Goal: Entertainment & Leisure: Consume media (video, audio)

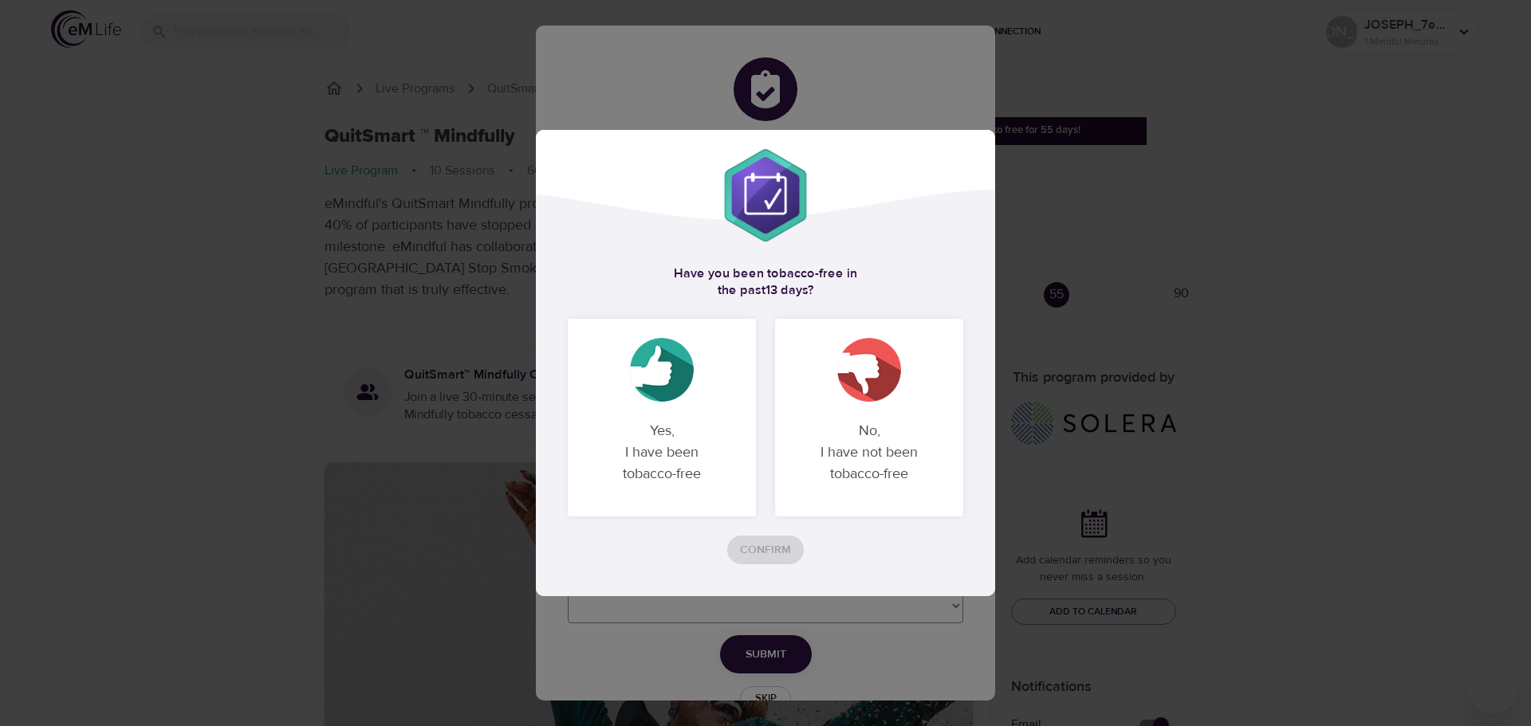
click at [675, 450] on p "Yes, I have been tobacco-free" at bounding box center [662, 452] width 150 height 90
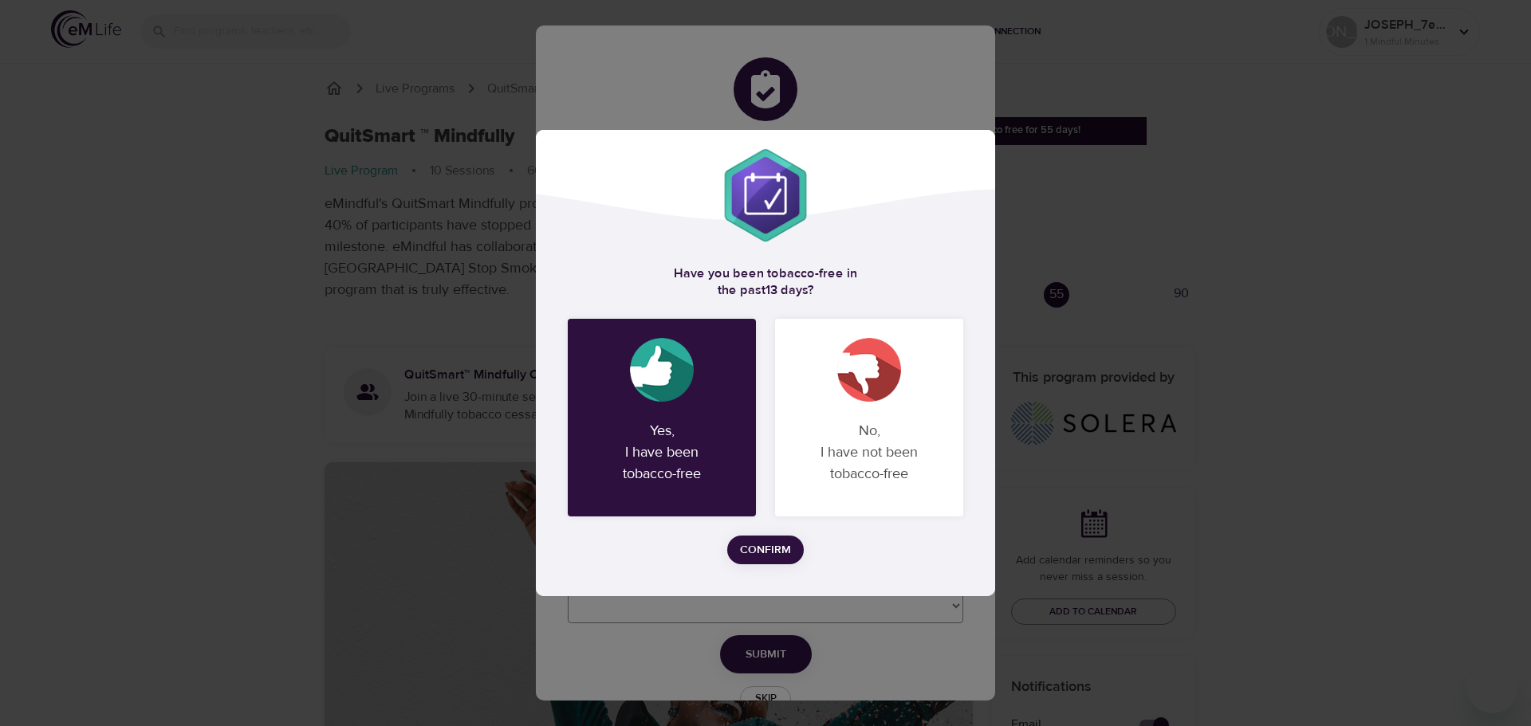
click at [762, 553] on span "Confirm" at bounding box center [765, 551] width 51 height 20
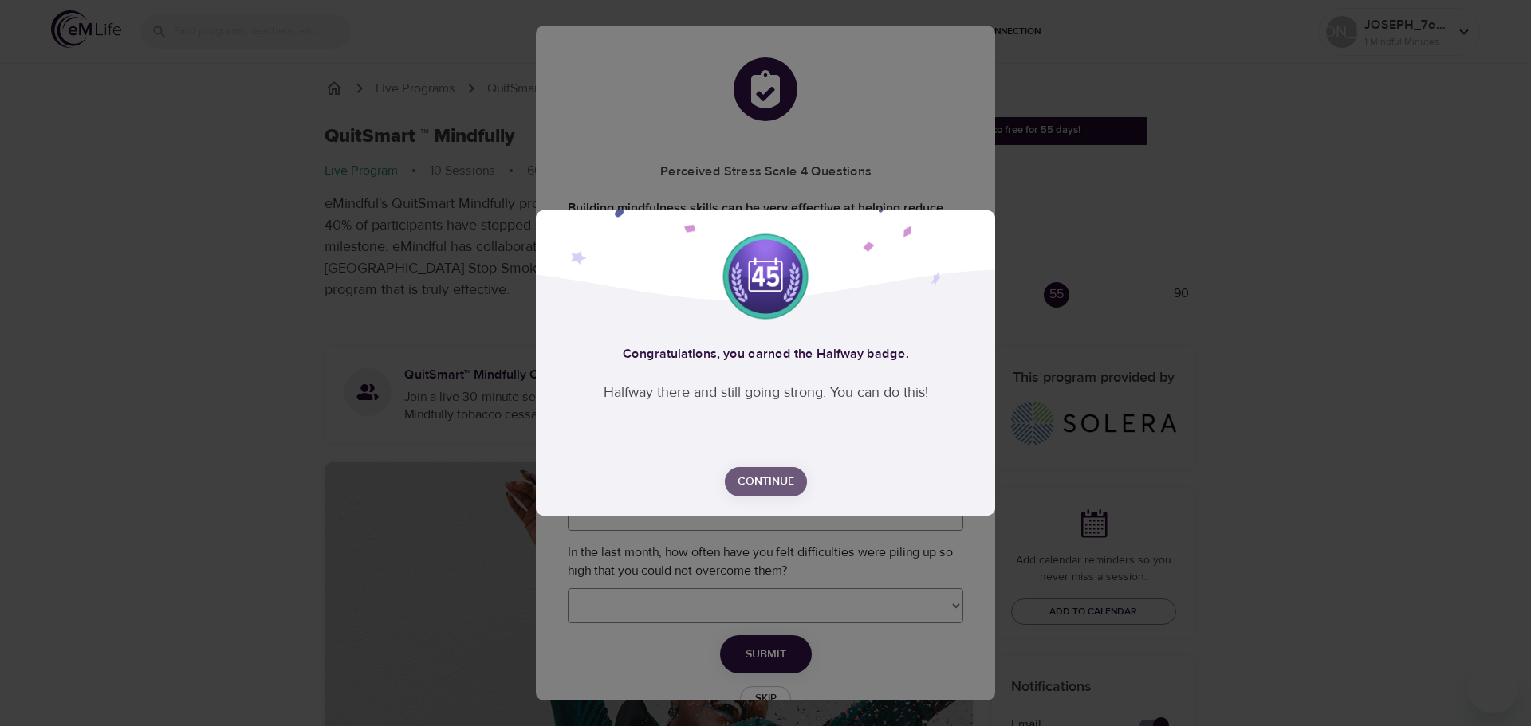
click at [758, 482] on span "Continue" at bounding box center [766, 482] width 57 height 20
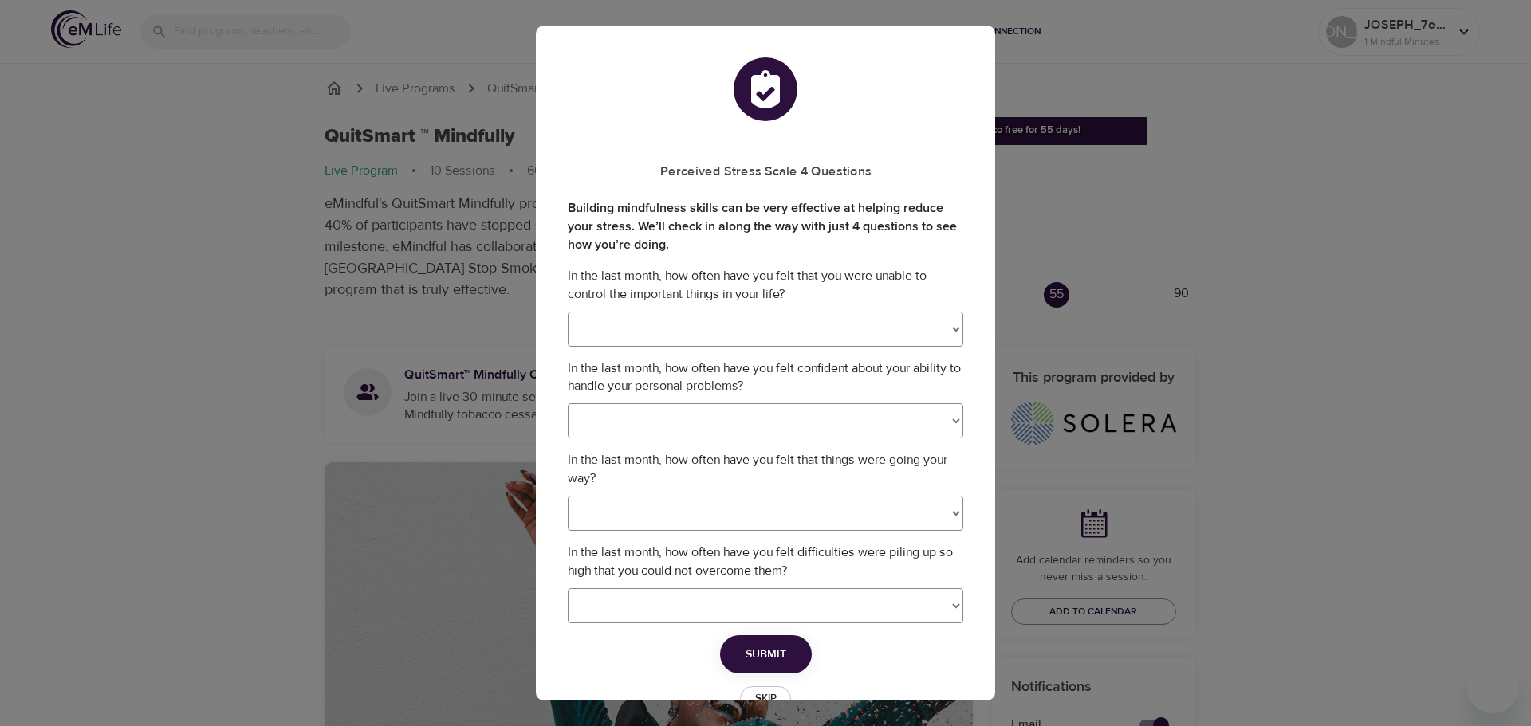
click at [772, 336] on select "Never Almost Never Sometimes Fairly Often Very Often" at bounding box center [766, 329] width 396 height 35
select select "0"
click at [568, 312] on select "Never Almost Never Sometimes Fairly Often Very Often" at bounding box center [766, 329] width 396 height 35
click at [752, 427] on select "Never Almost Never Sometimes Fairly Often Very Often" at bounding box center [766, 420] width 396 height 35
select select "3"
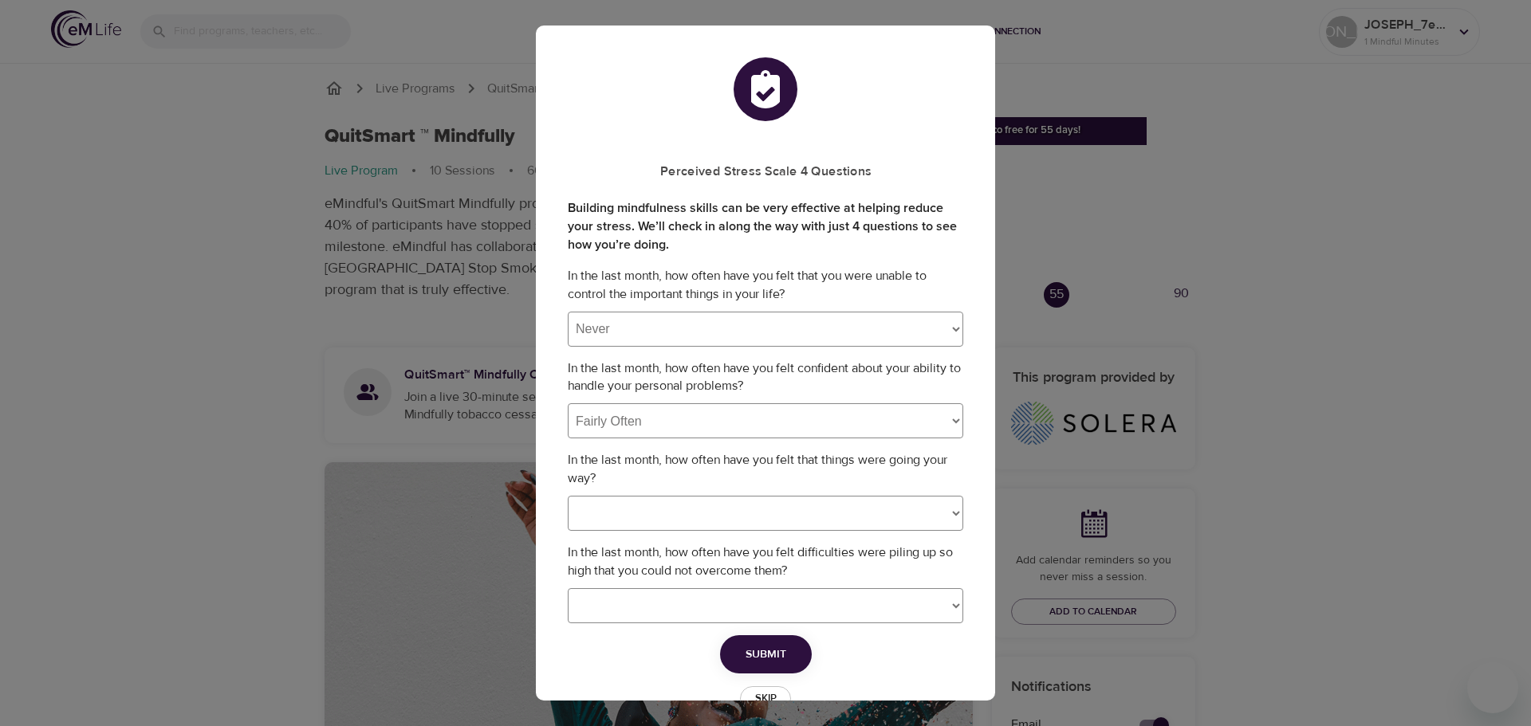
click at [568, 403] on select "Never Almost Never Sometimes Fairly Often Very Often" at bounding box center [766, 420] width 396 height 35
click at [711, 519] on select "Never Almost Never Sometimes Fairly Often Very Often" at bounding box center [766, 513] width 396 height 35
select select "3"
click at [568, 496] on select "Never Almost Never Sometimes Fairly Often Very Often" at bounding box center [766, 513] width 396 height 35
click at [676, 607] on select "Never Almost Never Sometimes Fairly Often Very Often" at bounding box center [766, 605] width 396 height 35
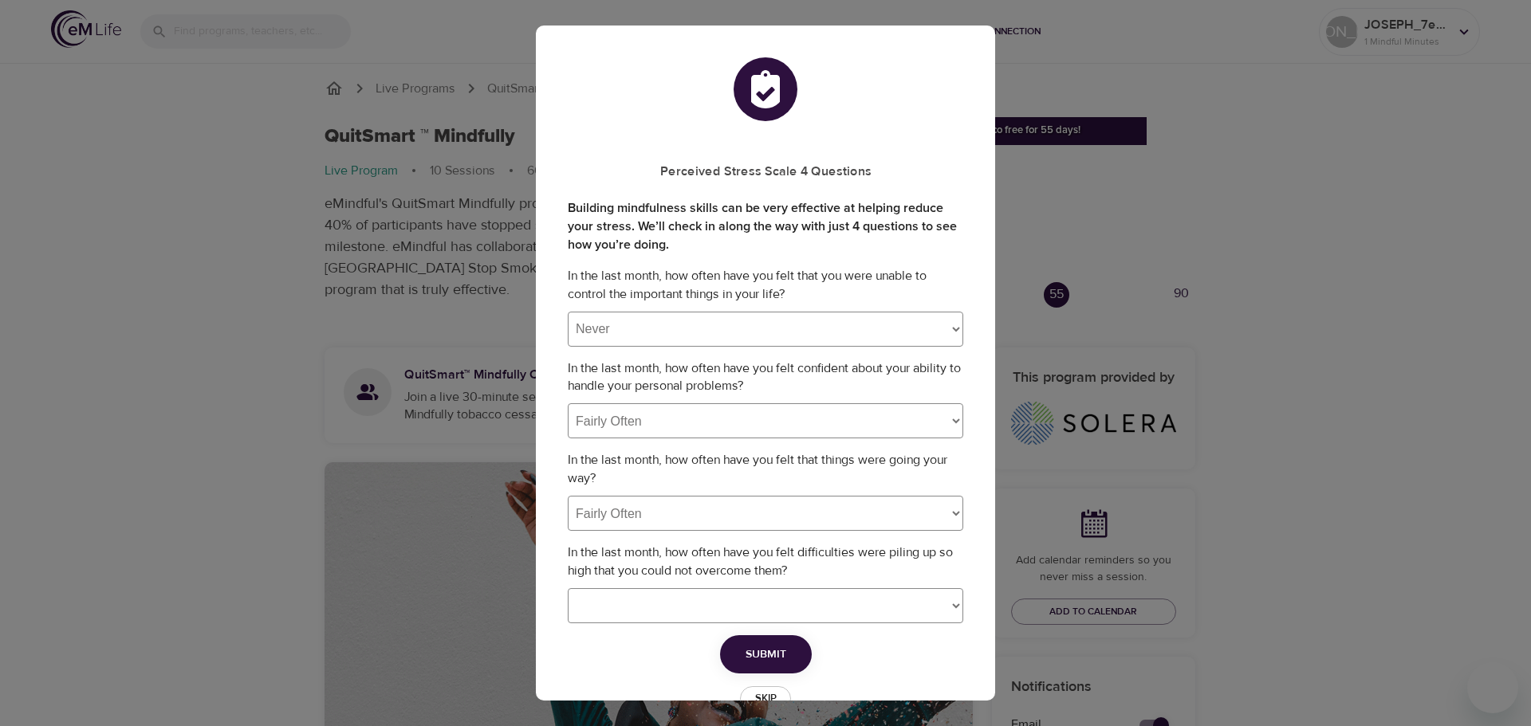
select select "1"
click at [568, 588] on select "Never Almost Never Sometimes Fairly Often Very Often" at bounding box center [766, 605] width 396 height 35
click at [746, 645] on span "Submit" at bounding box center [766, 655] width 41 height 20
select select
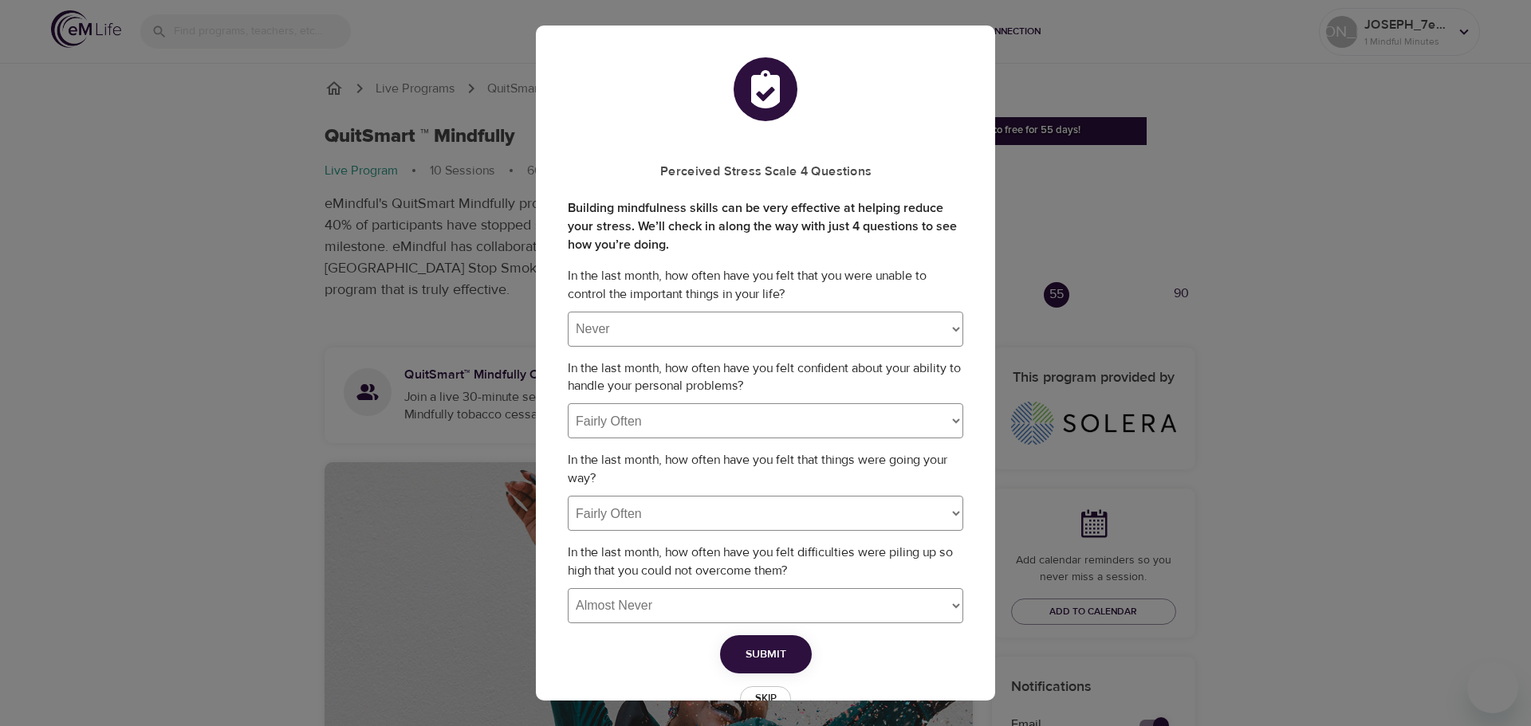
select select
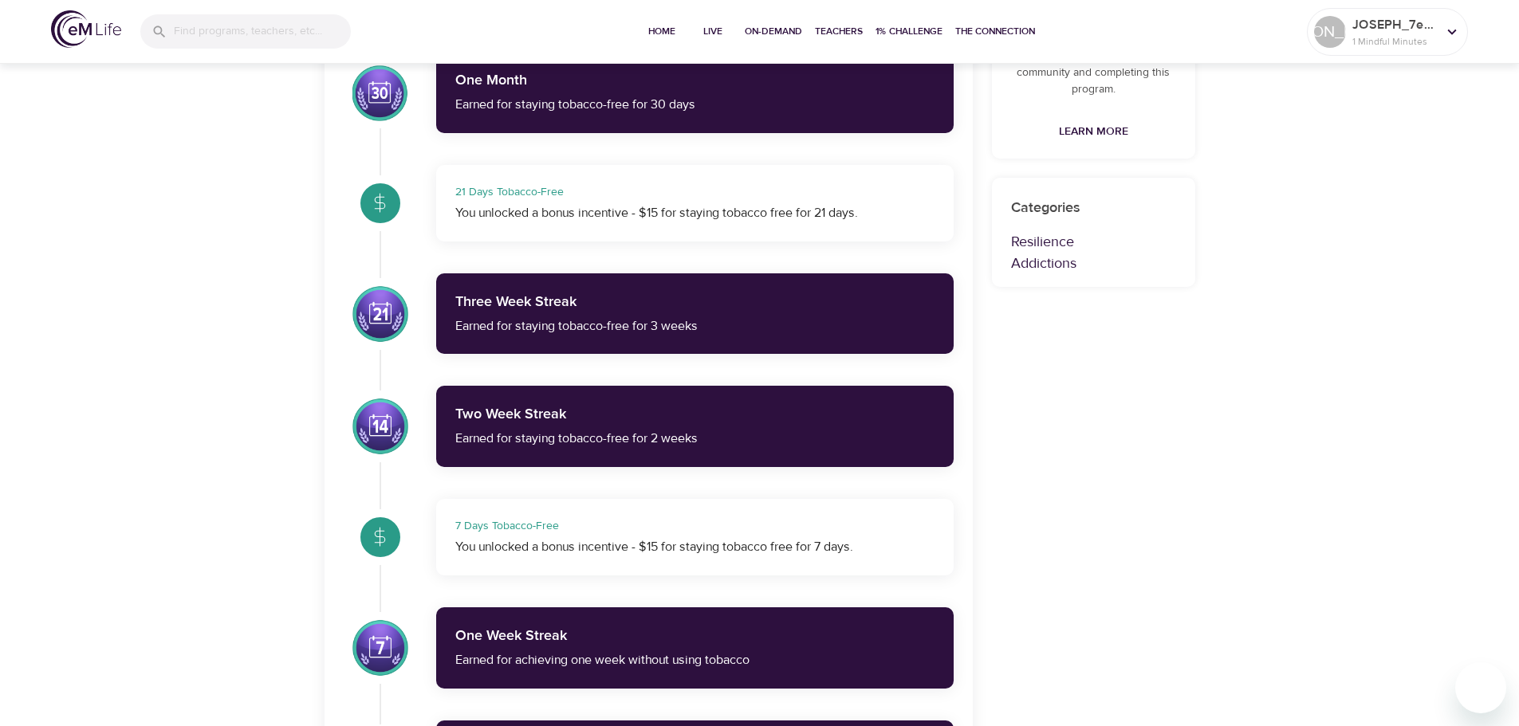
scroll to position [1116, 0]
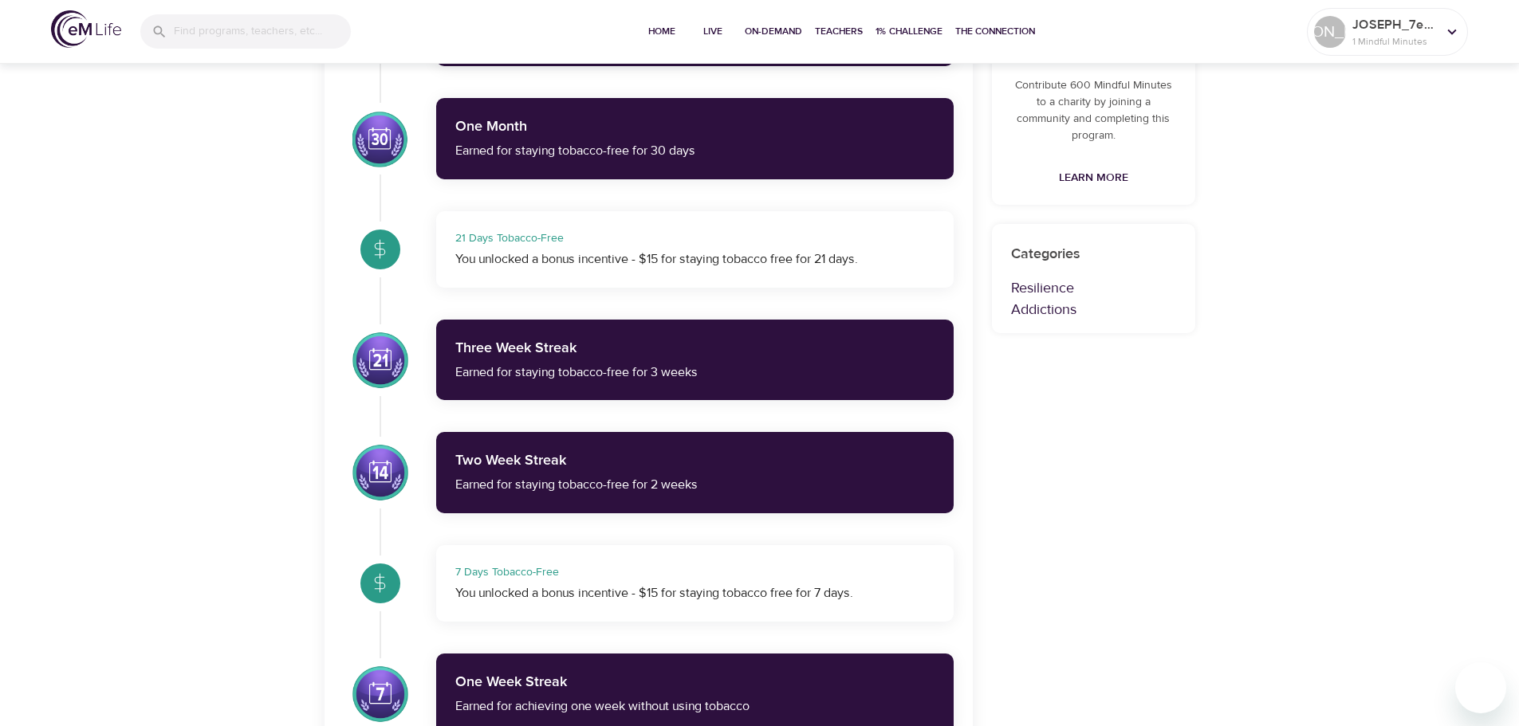
click at [722, 588] on div "You unlocked a bonus incentive - $15 for staying tobacco free for 7 days." at bounding box center [694, 594] width 479 height 18
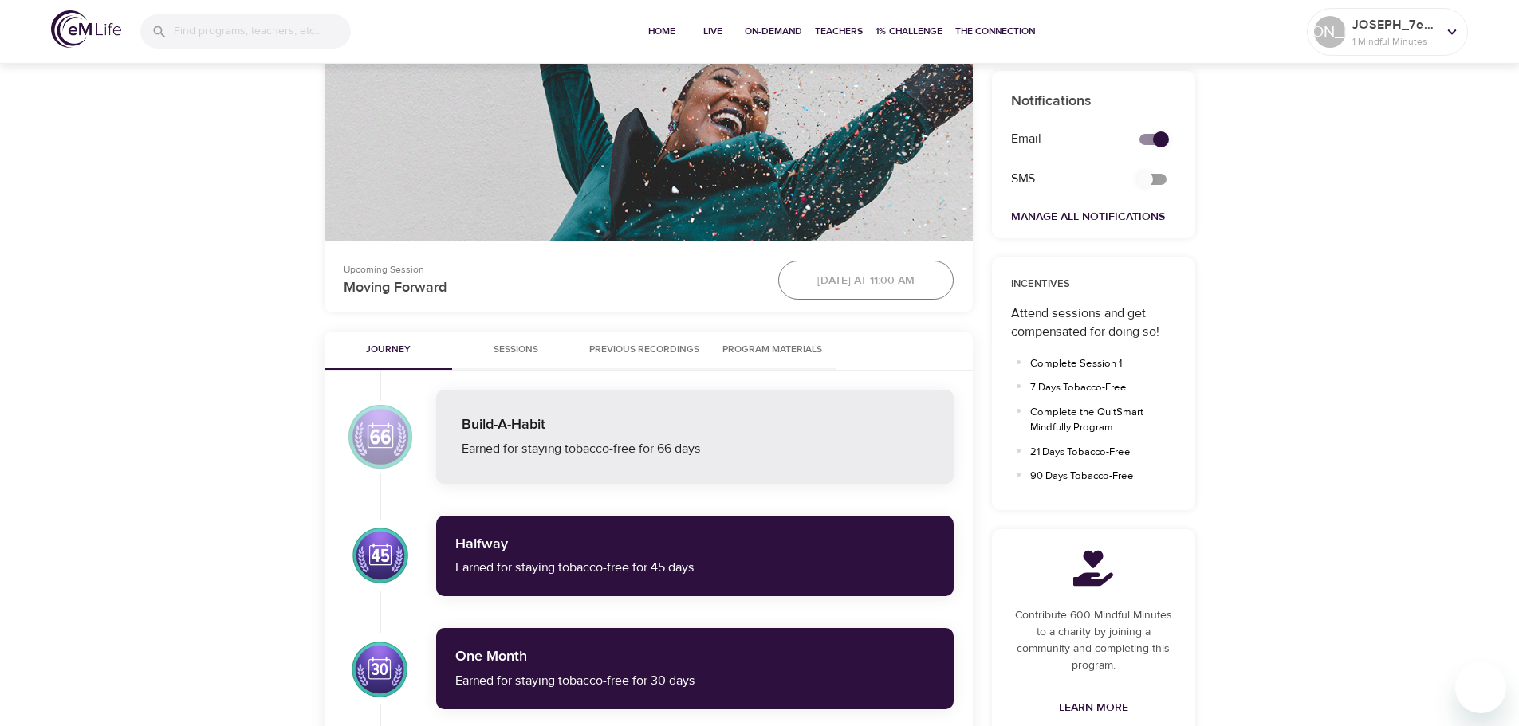
scroll to position [558, 0]
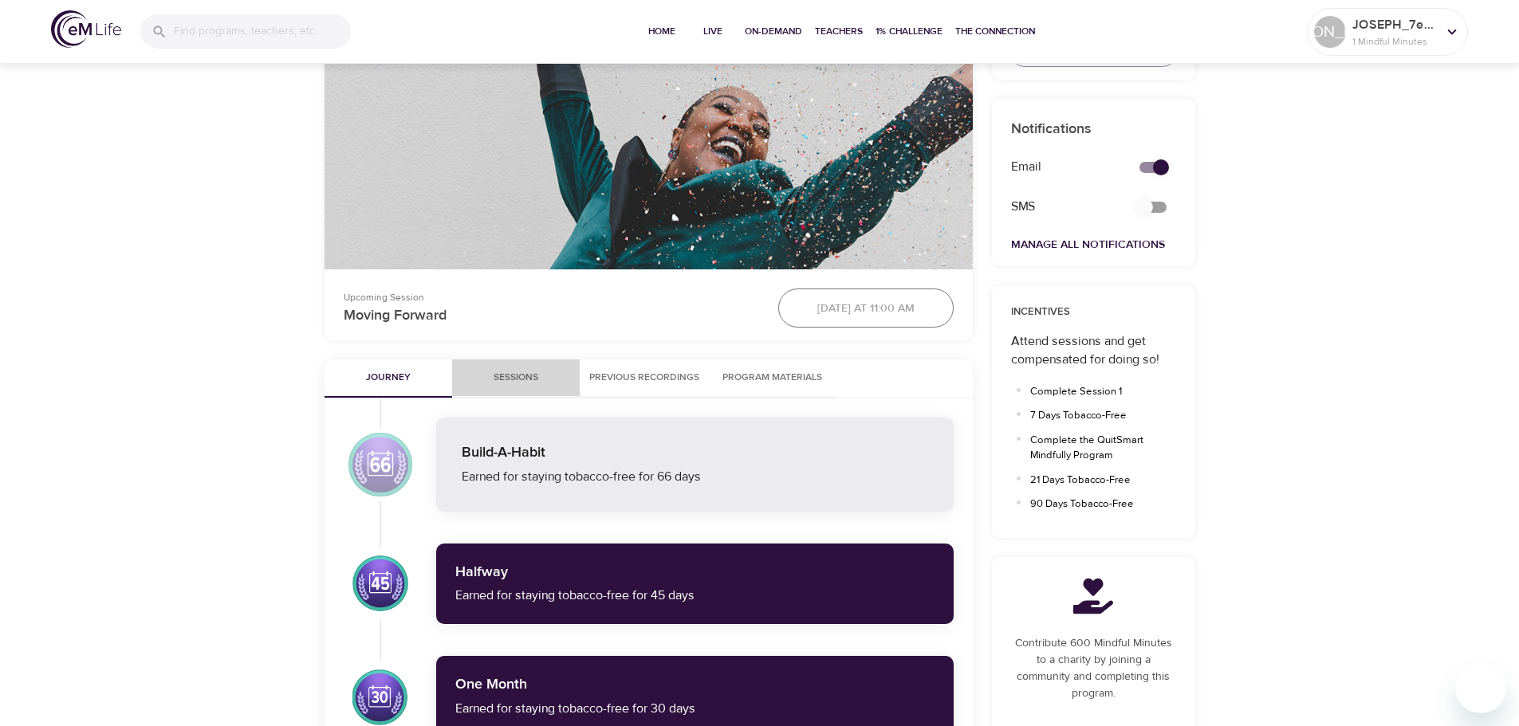
click at [519, 378] on span "Sessions" at bounding box center [516, 378] width 108 height 17
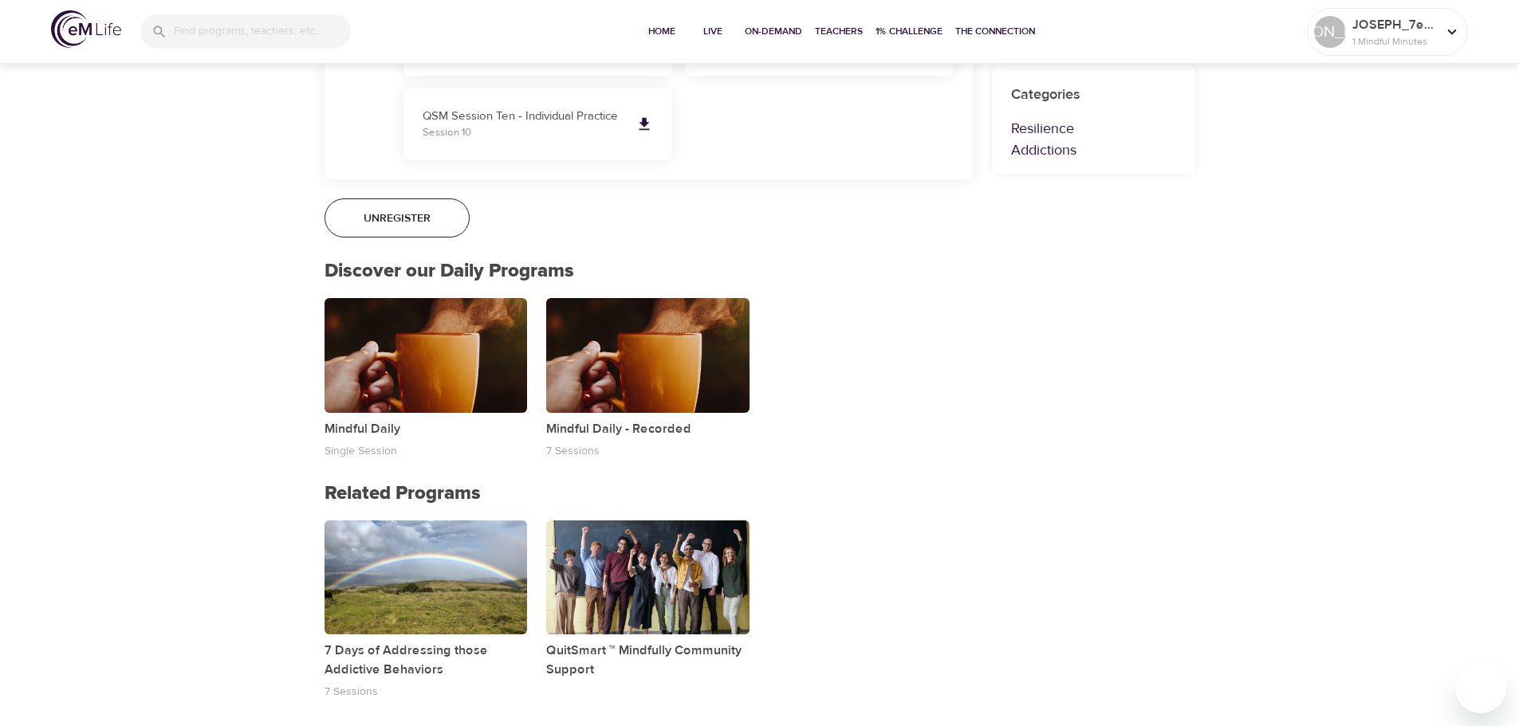
scroll to position [1279, 0]
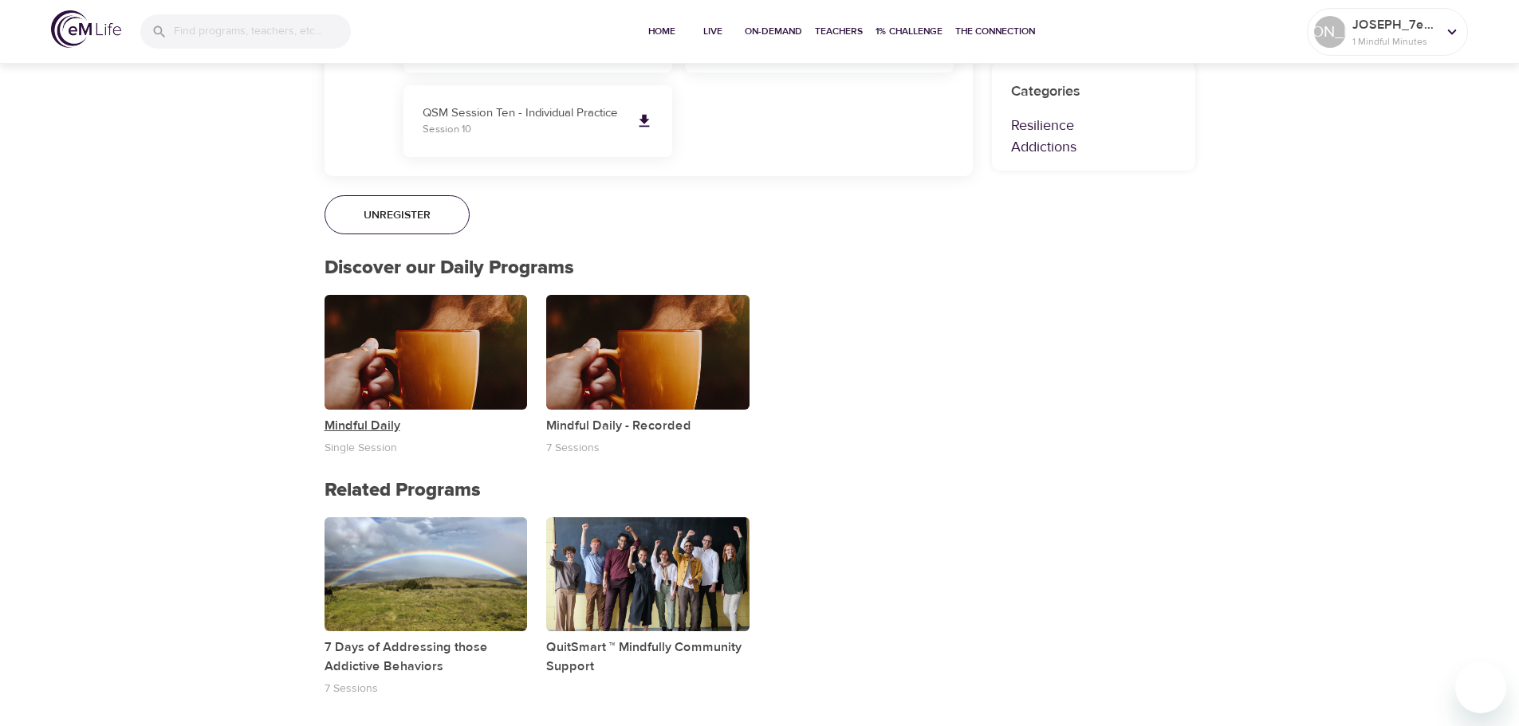
click at [373, 427] on p "Mindful Daily" at bounding box center [426, 425] width 203 height 19
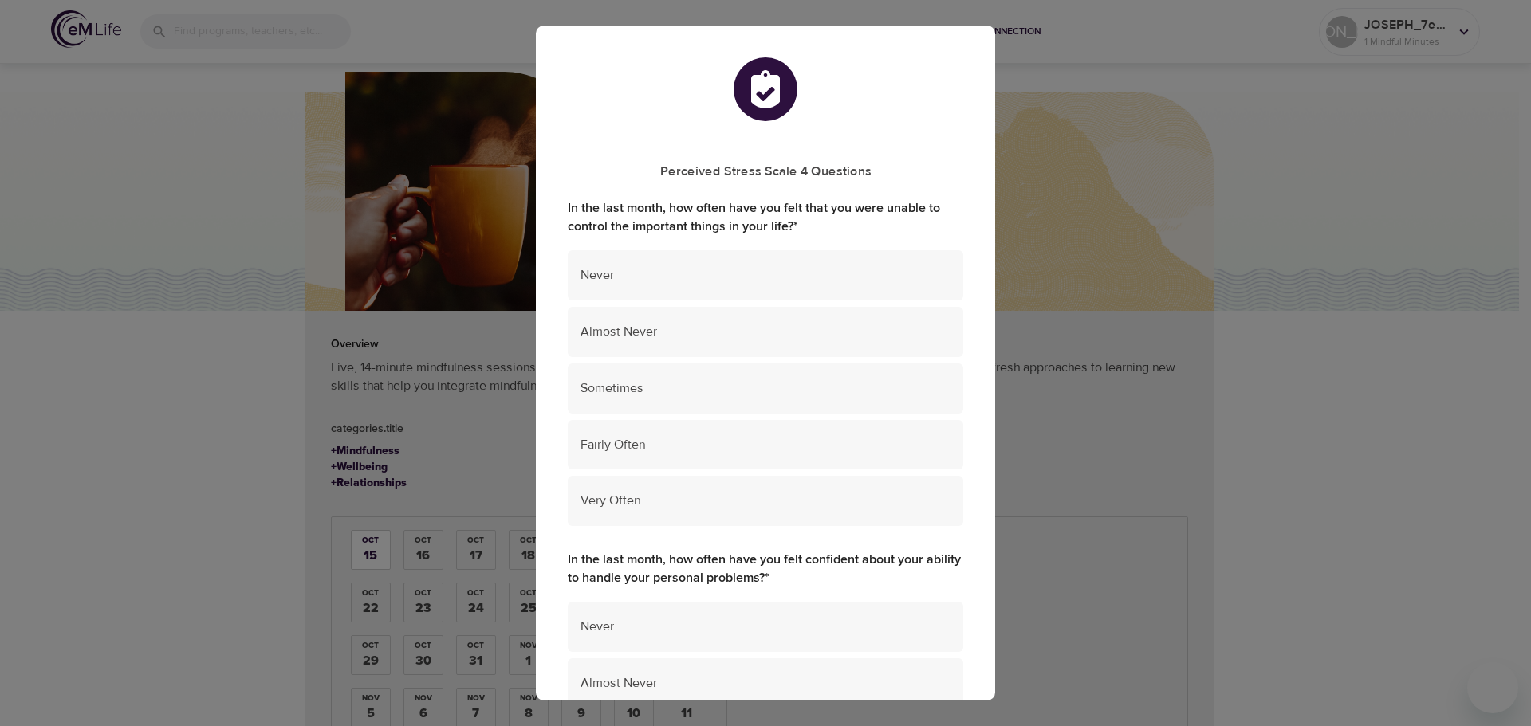
click at [225, 482] on div "Perceived Stress Scale 4 Questions In the last month, how often have you felt t…" at bounding box center [765, 363] width 1531 height 726
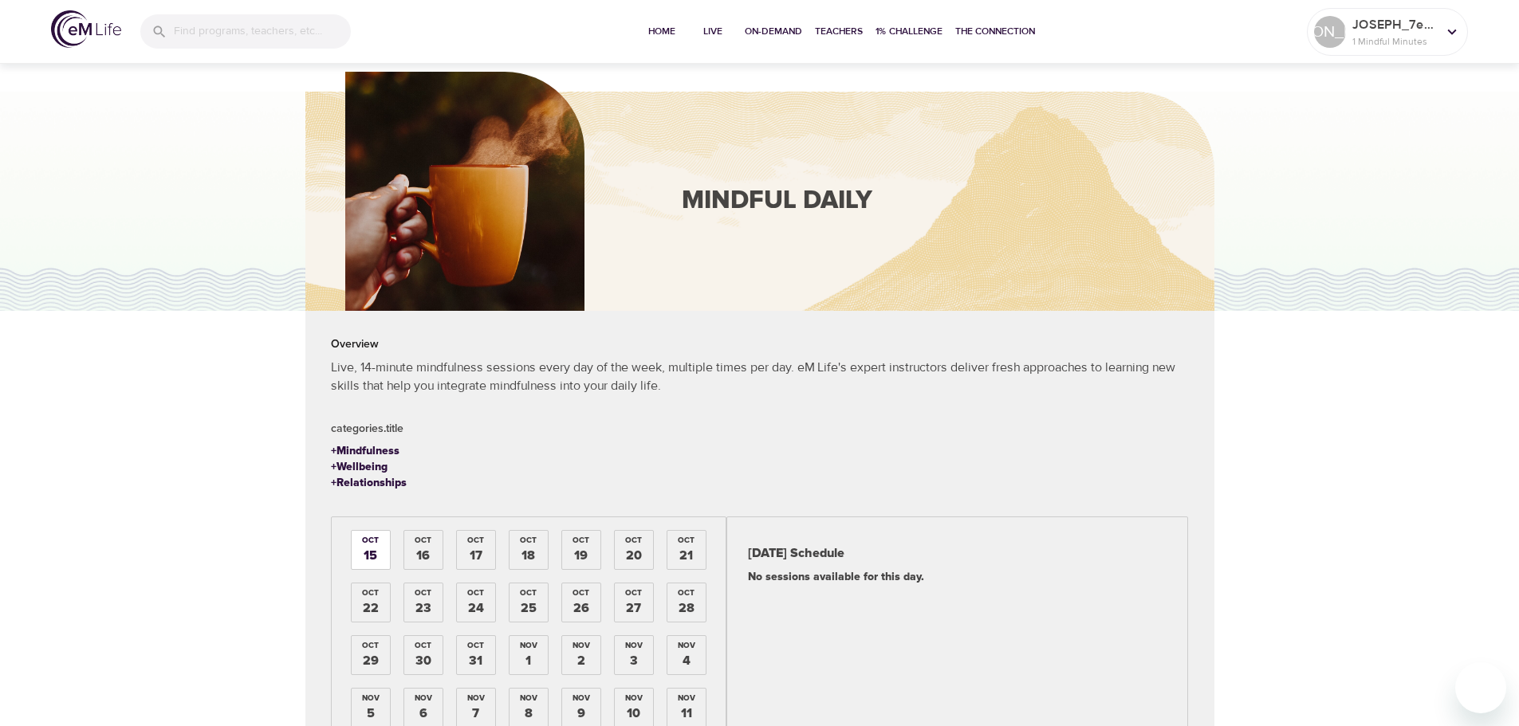
scroll to position [157, 0]
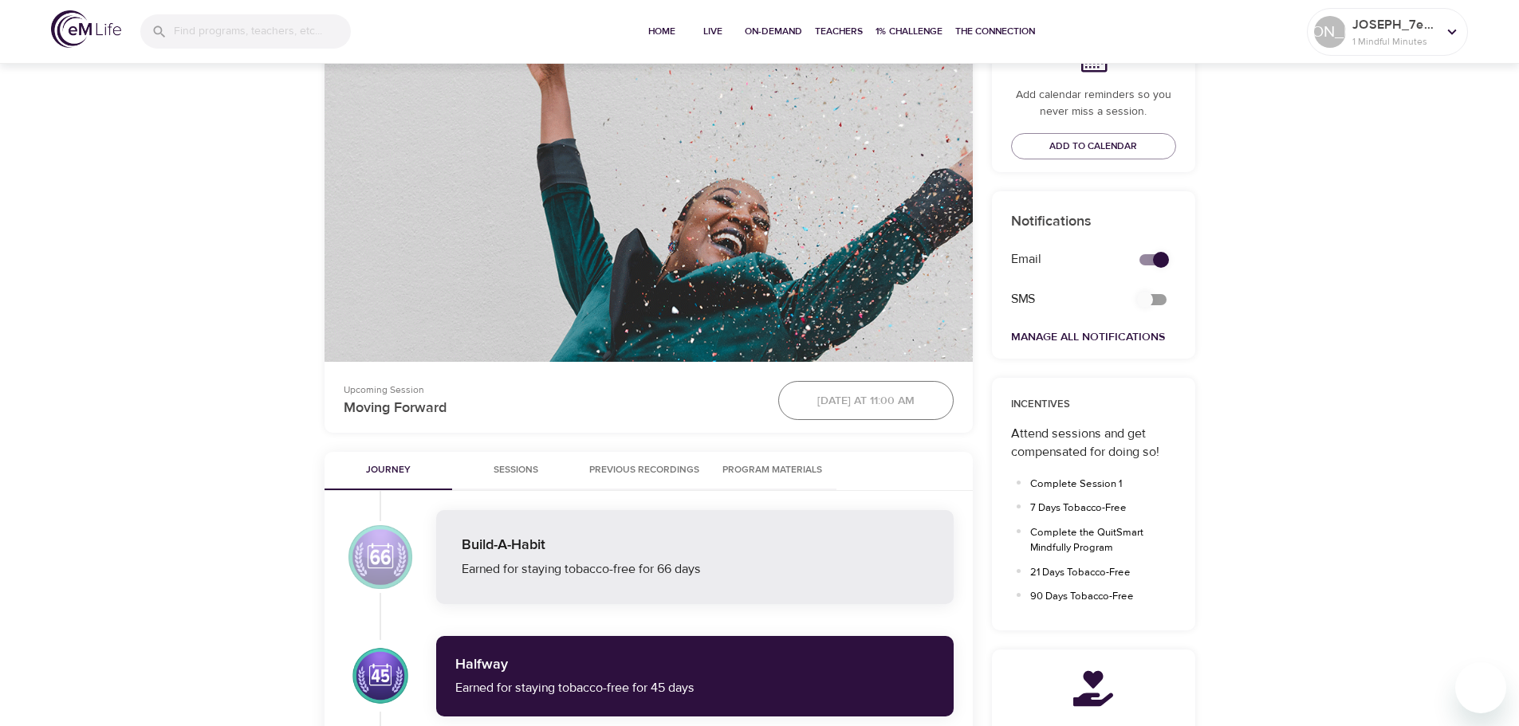
scroll to position [476, 0]
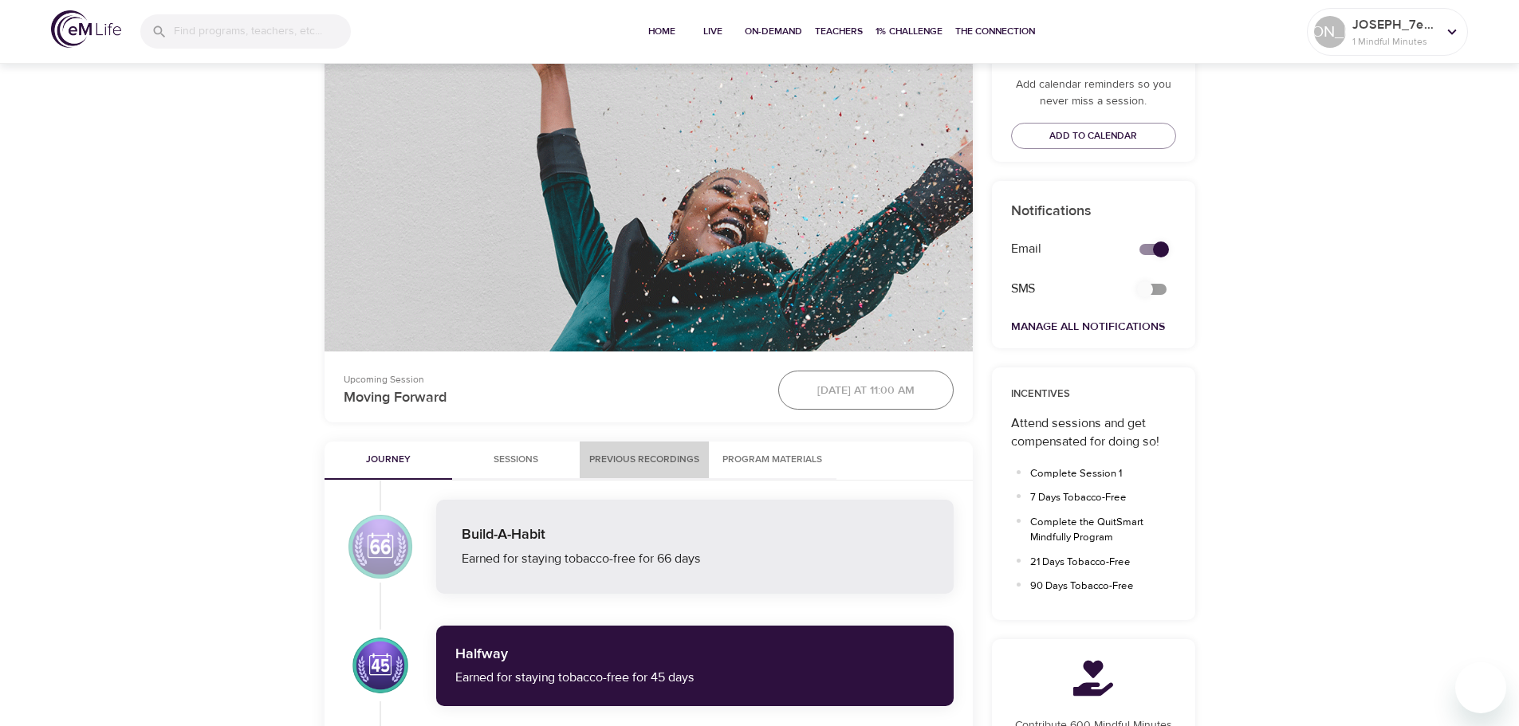
click at [656, 452] on span "Previous Recordings" at bounding box center [644, 460] width 110 height 17
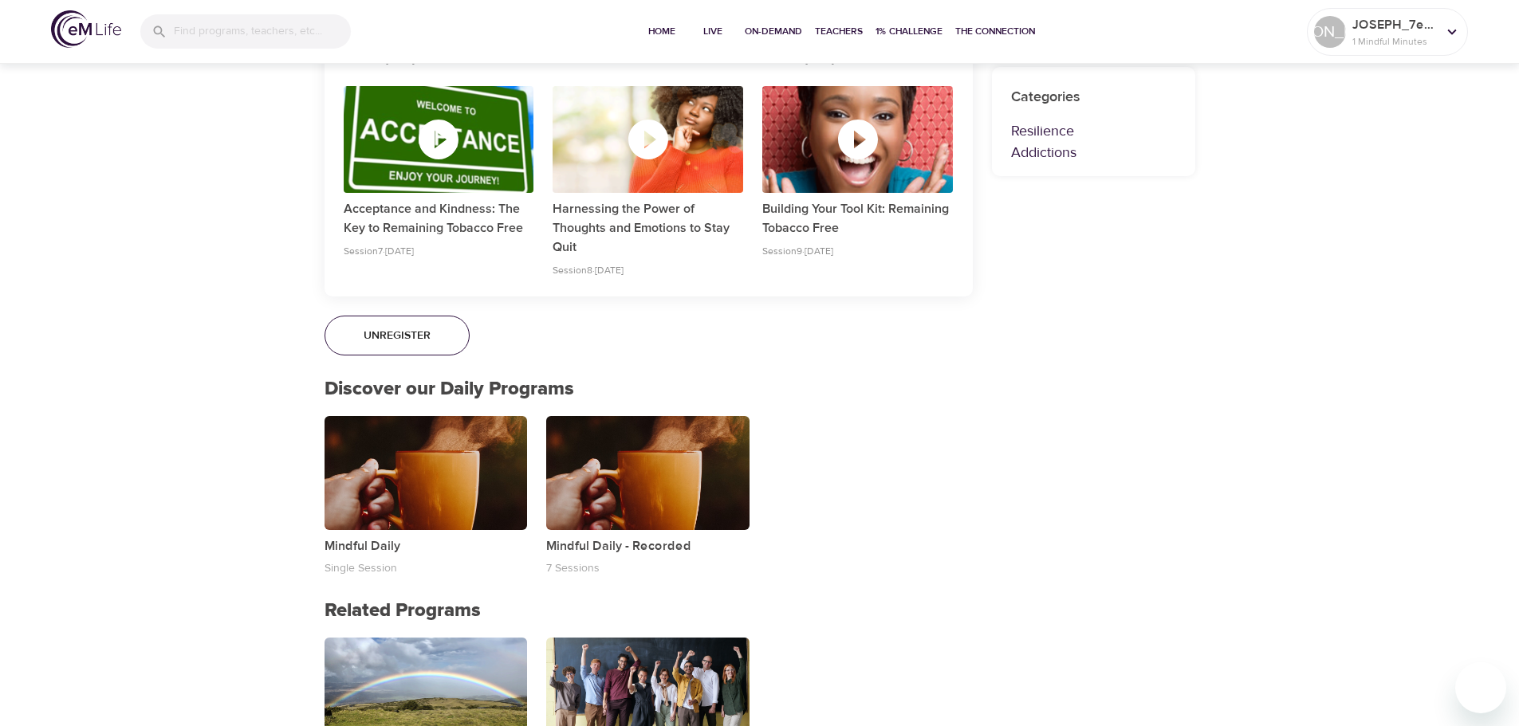
scroll to position [1394, 0]
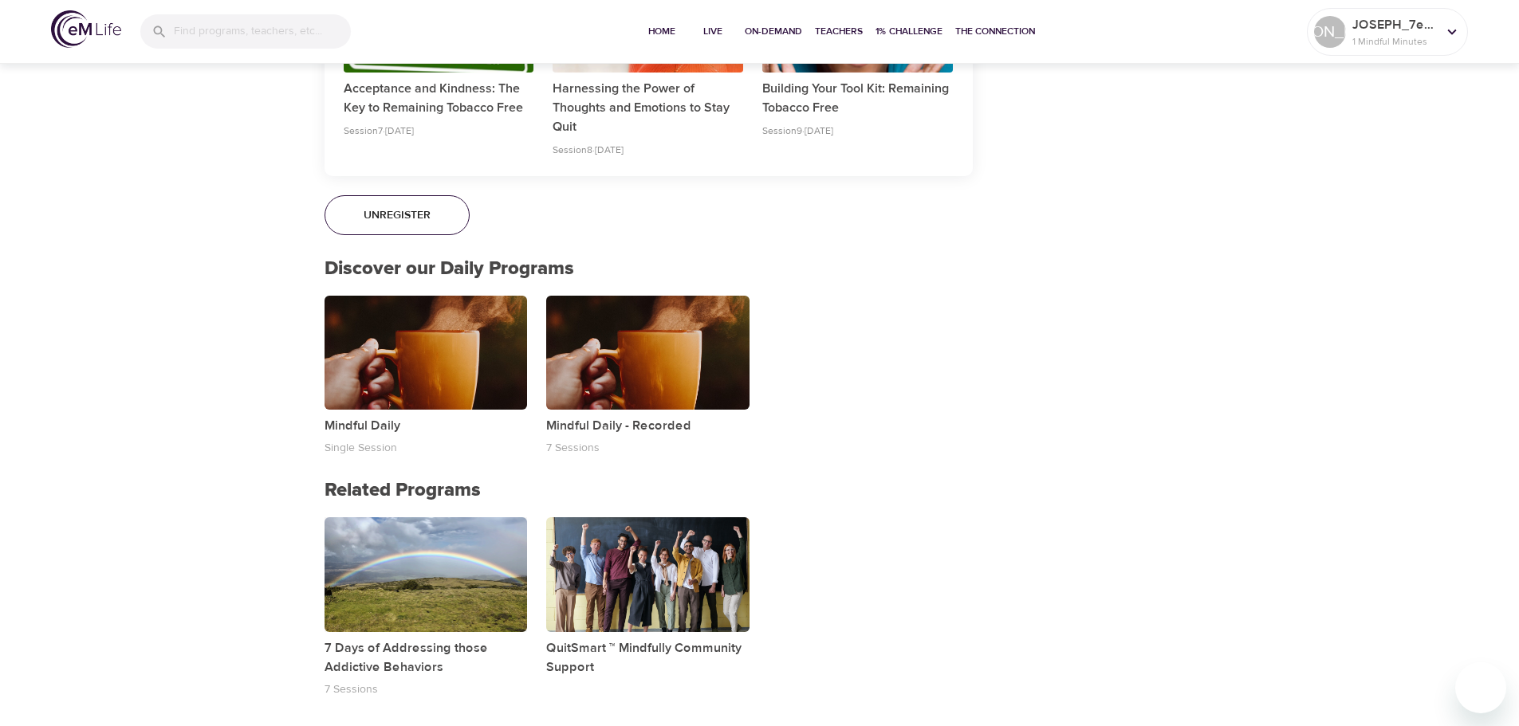
click at [435, 553] on div "button" at bounding box center [426, 575] width 203 height 114
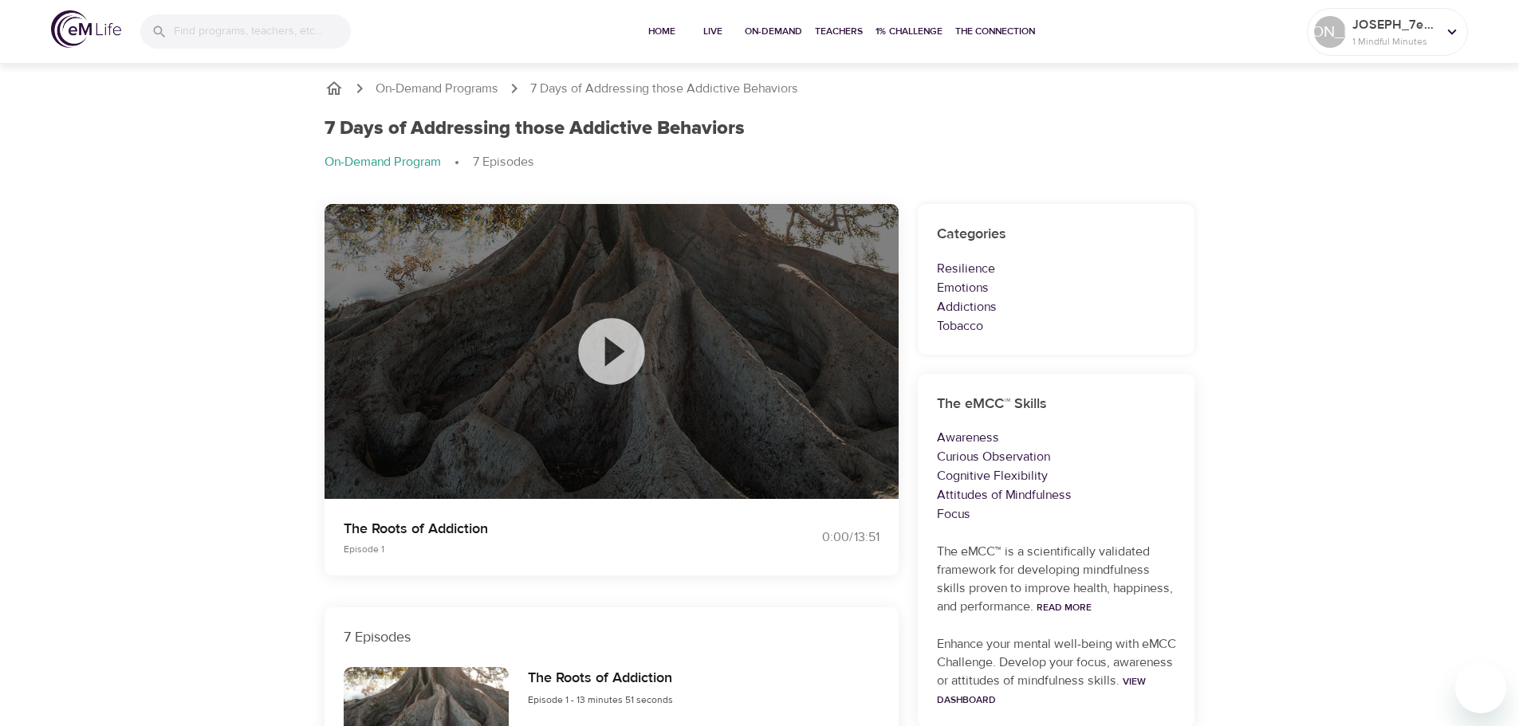
click at [609, 356] on icon at bounding box center [612, 352] width 80 height 80
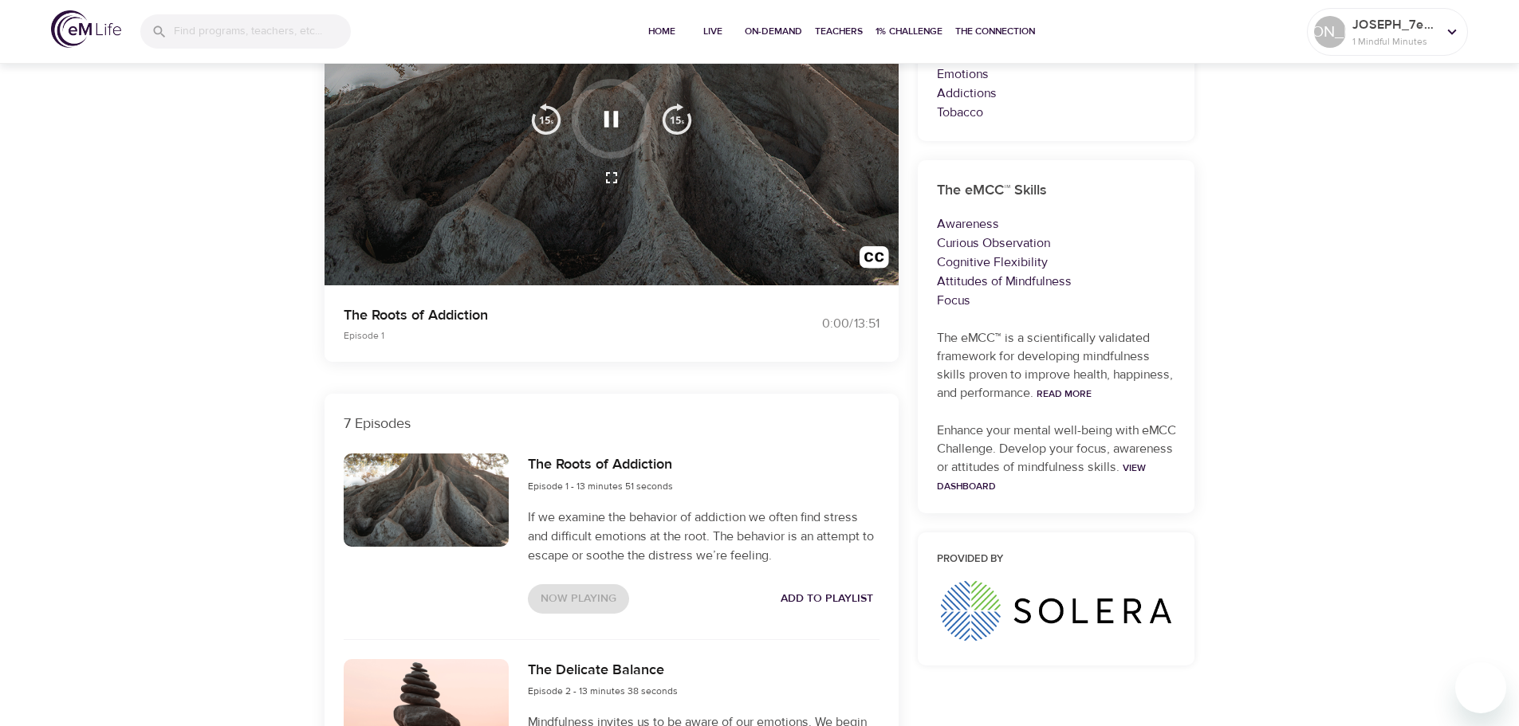
scroll to position [239, 0]
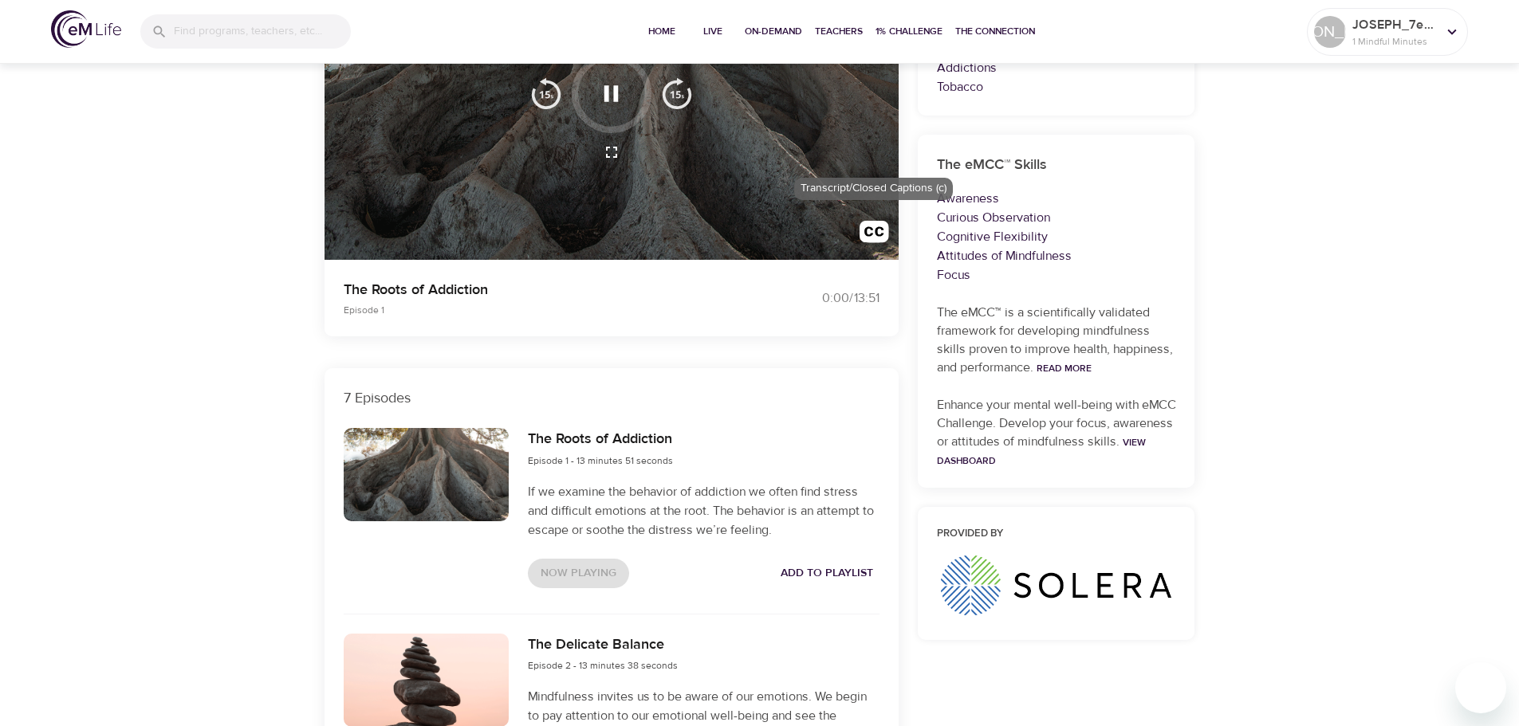
click at [867, 230] on img "button" at bounding box center [875, 236] width 30 height 30
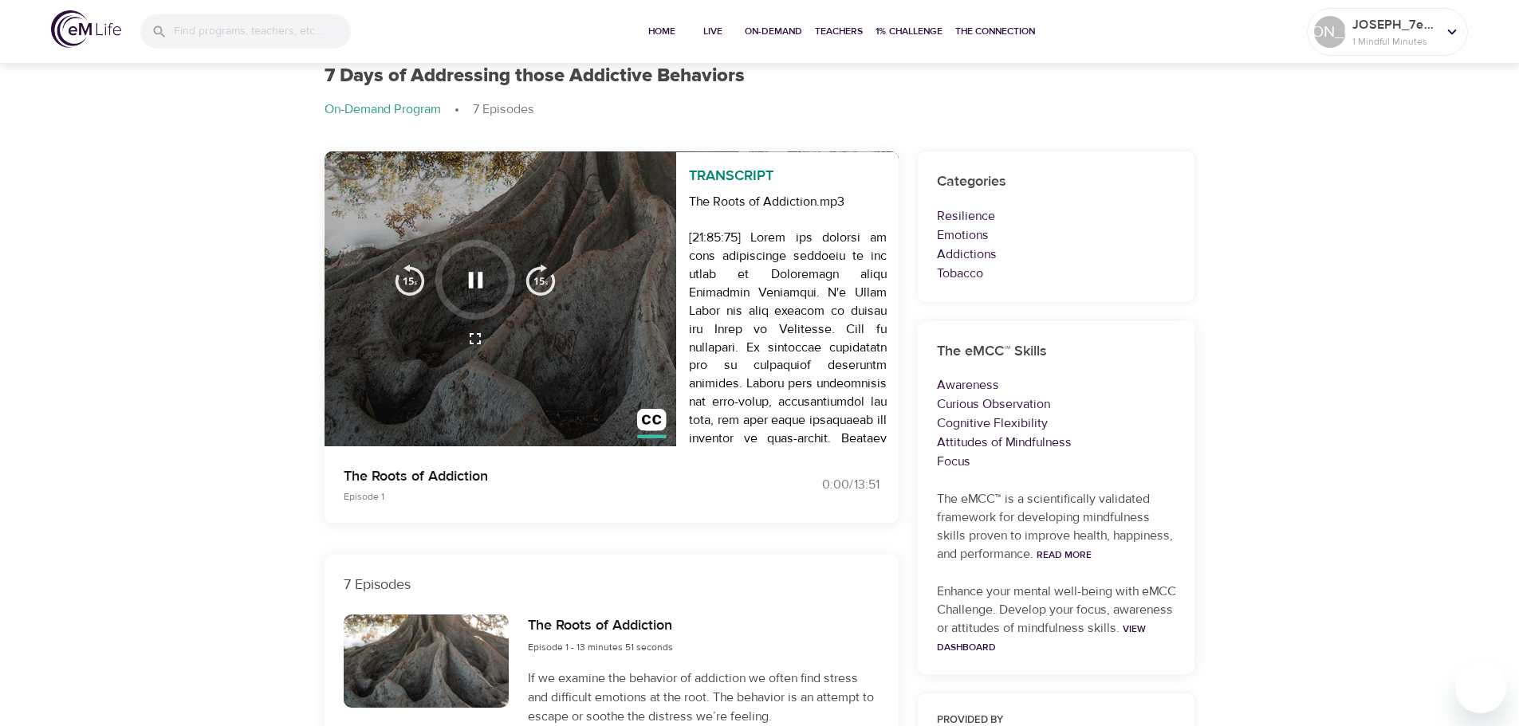
scroll to position [0, 0]
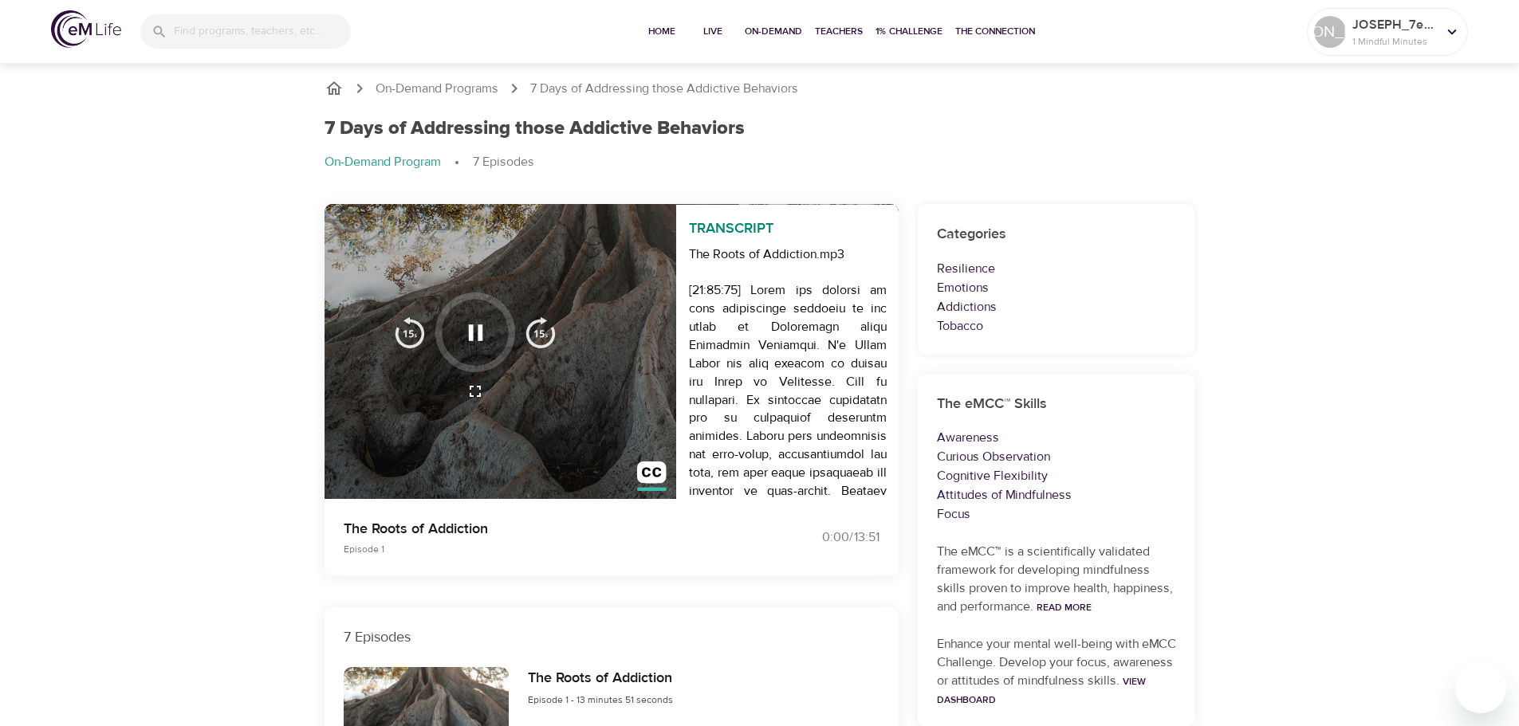
click at [469, 333] on icon "button" at bounding box center [475, 333] width 14 height 16
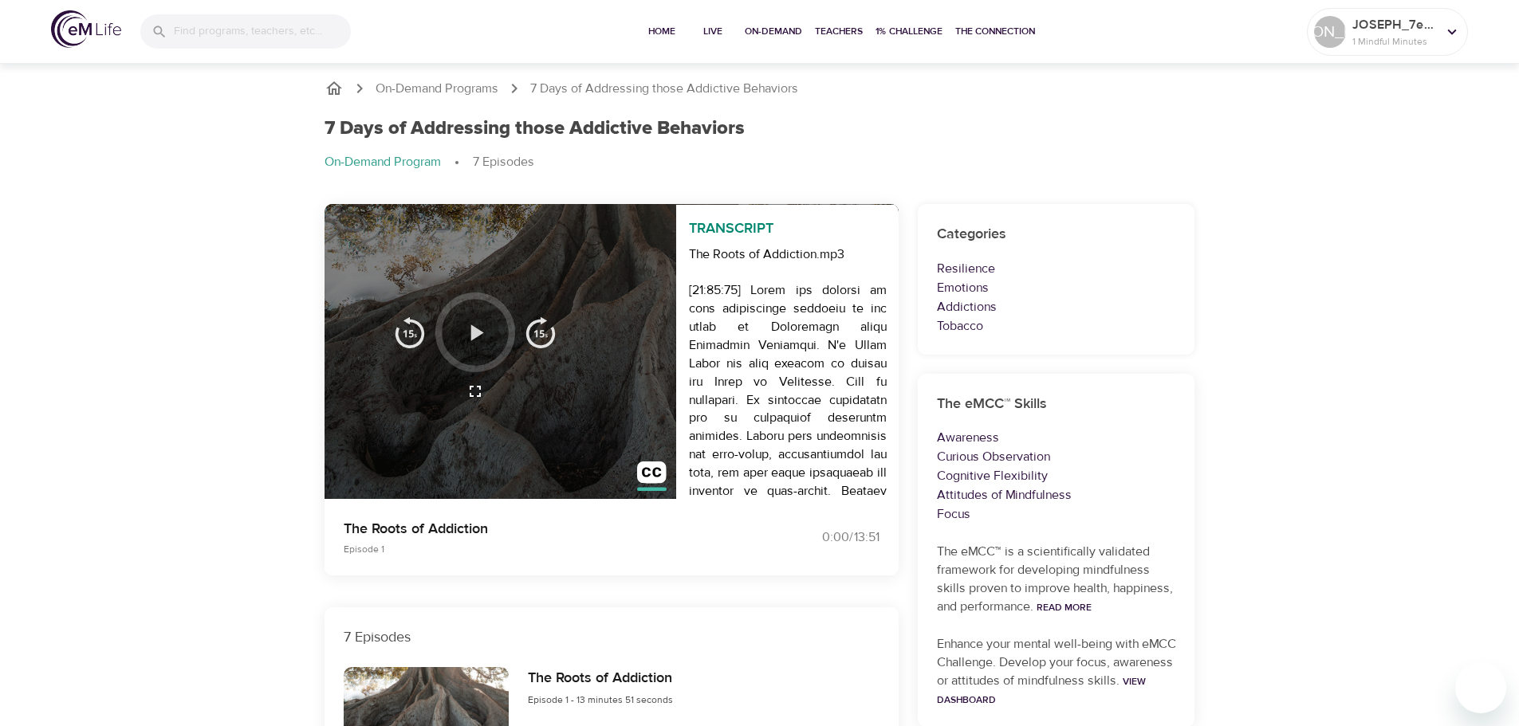
click at [469, 333] on icon "button" at bounding box center [476, 333] width 28 height 28
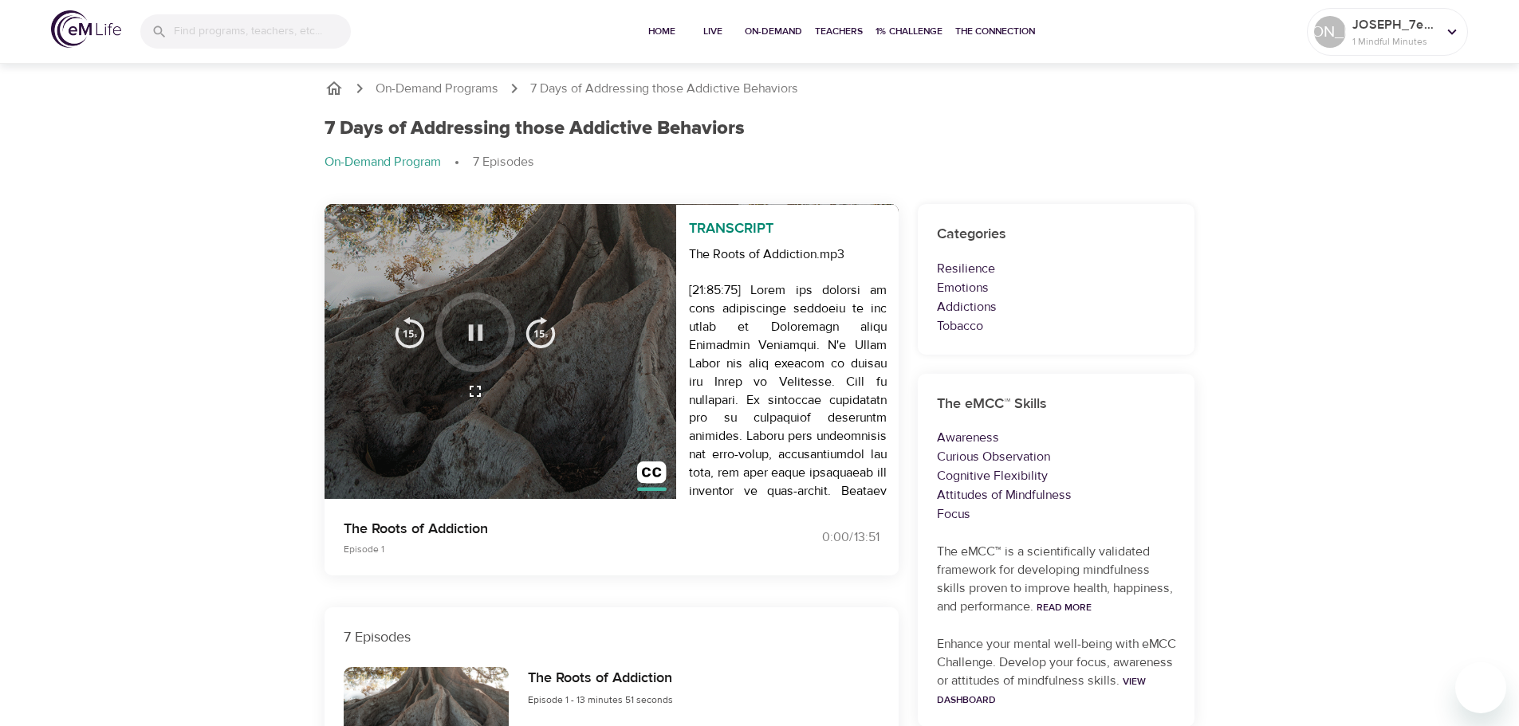
click at [469, 333] on icon "button" at bounding box center [475, 333] width 14 height 16
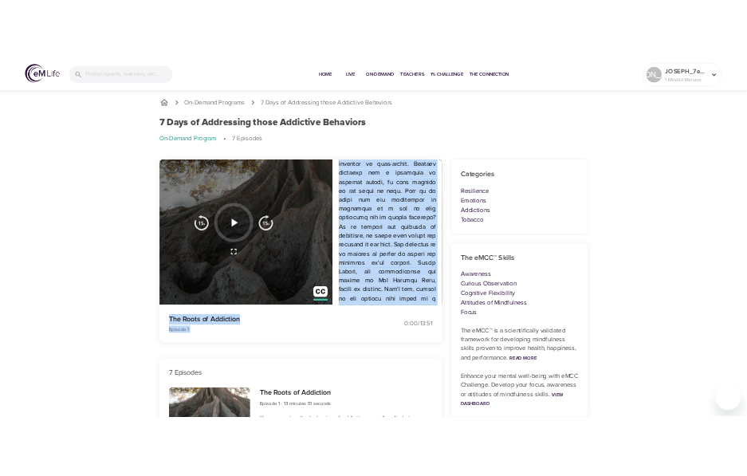
scroll to position [351, 0]
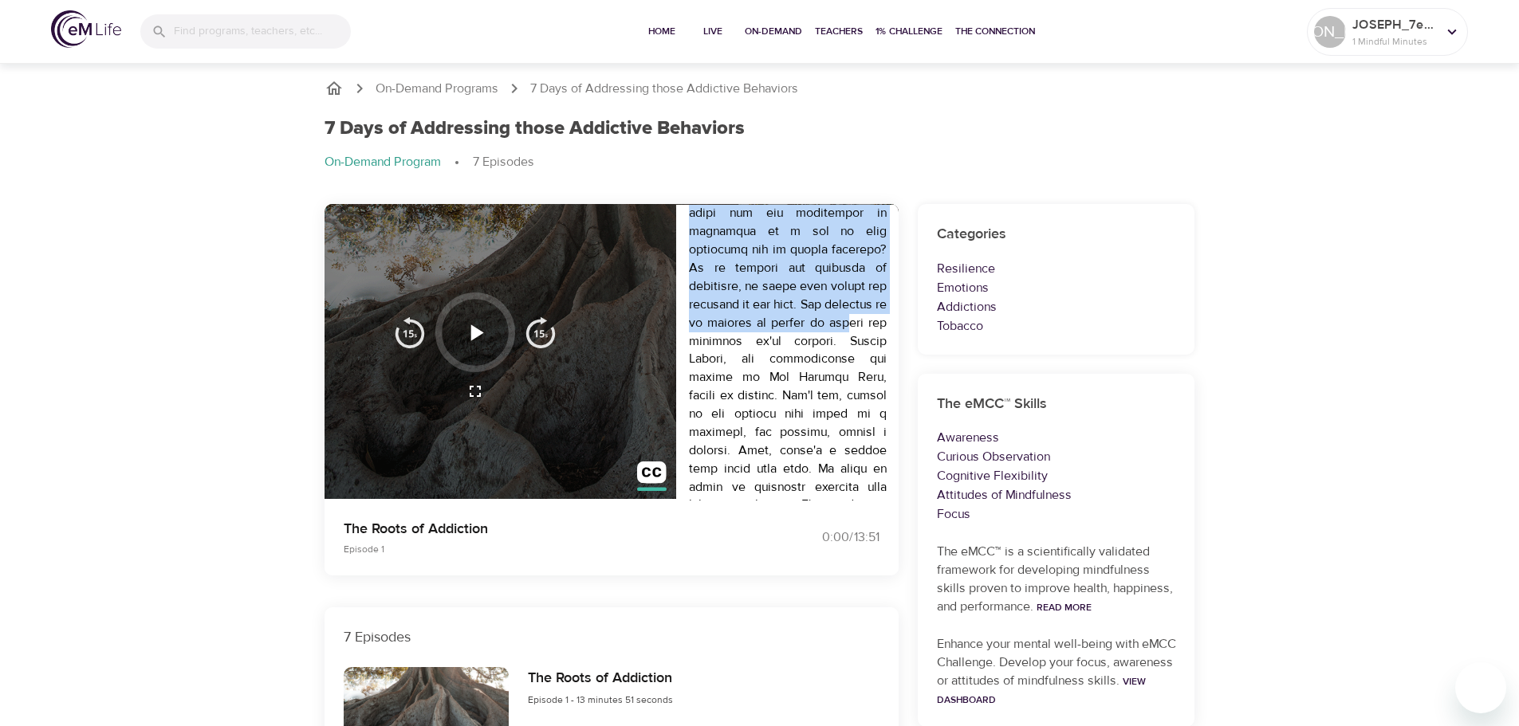
drag, startPoint x: 771, startPoint y: 302, endPoint x: 762, endPoint y: 348, distance: 46.4
click at [486, 326] on icon "button" at bounding box center [476, 333] width 28 height 28
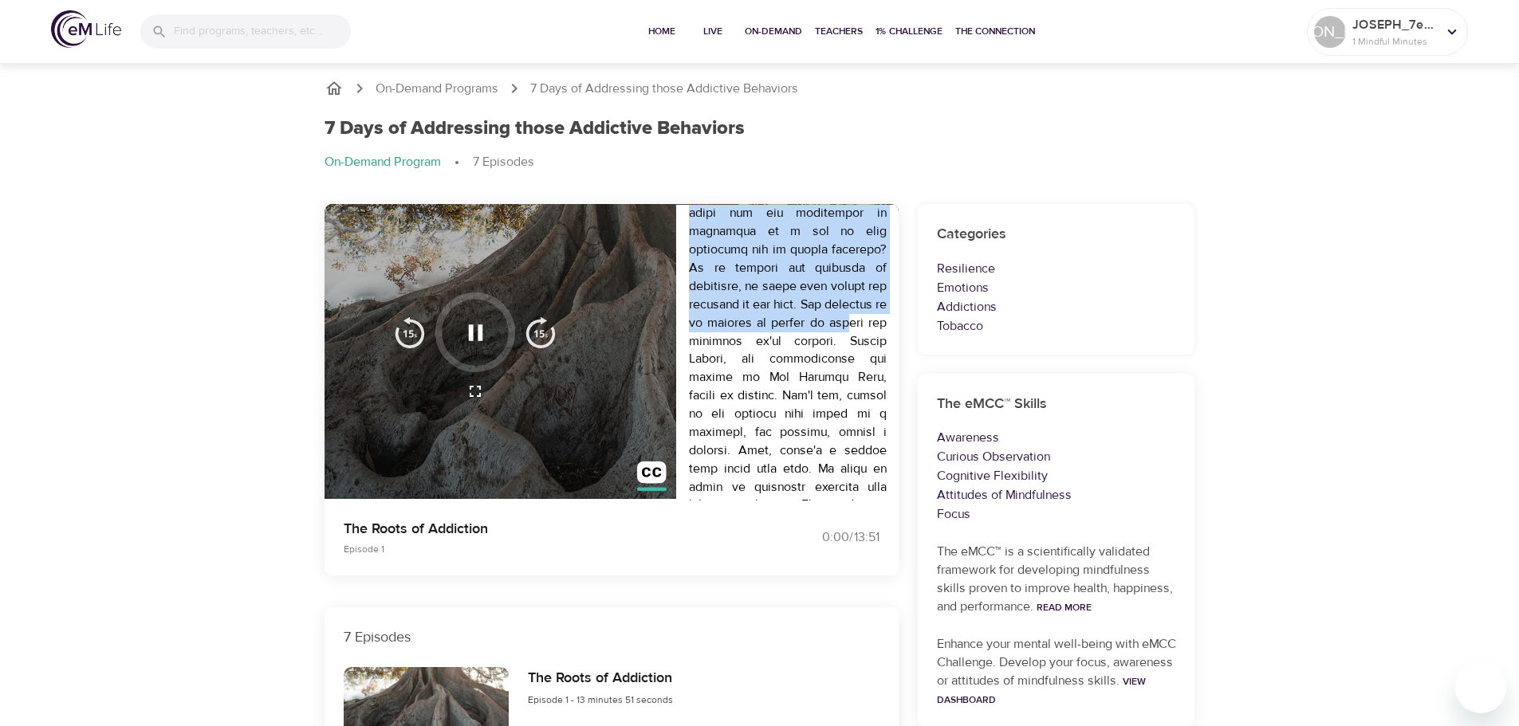
click at [407, 333] on img "button" at bounding box center [410, 333] width 32 height 32
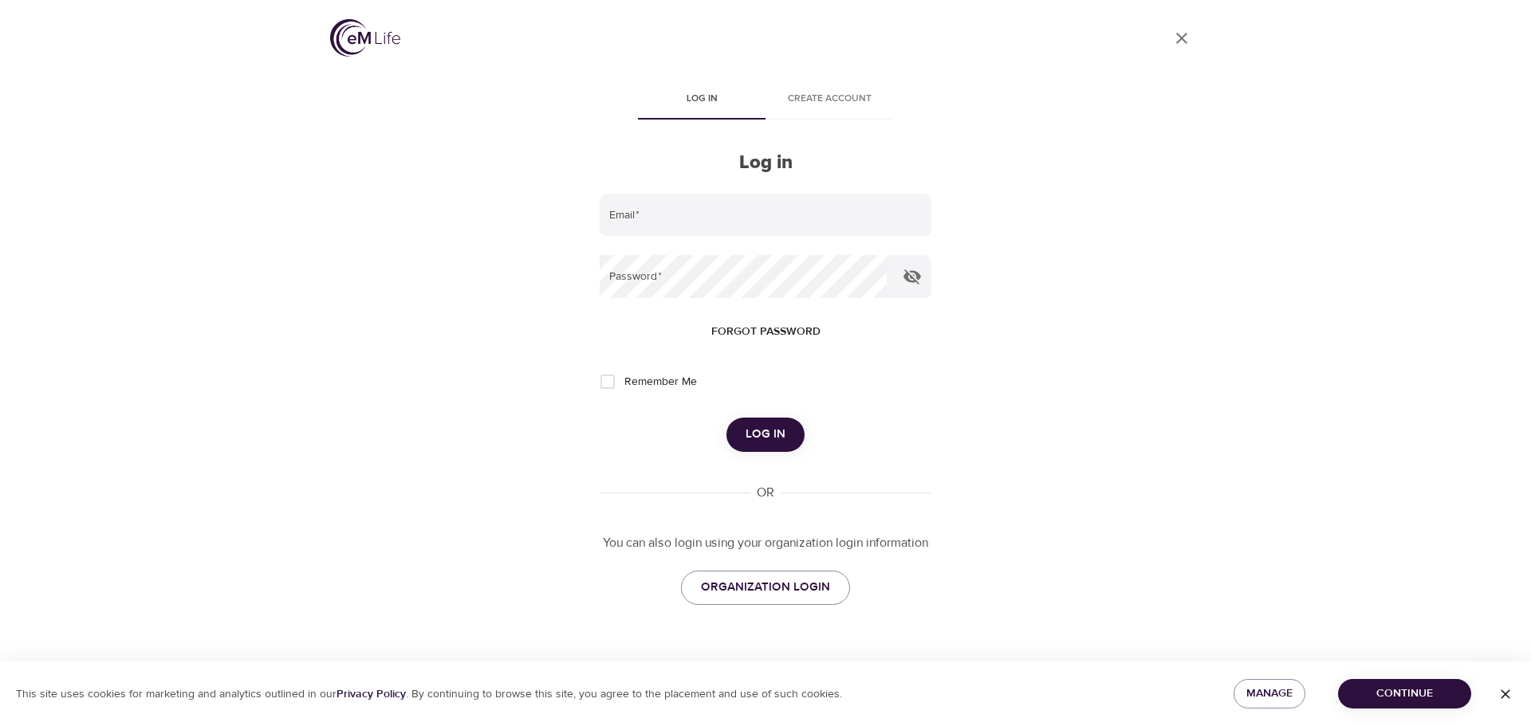
click at [353, 41] on img at bounding box center [365, 37] width 70 height 37
